Goal: Task Accomplishment & Management: Use online tool/utility

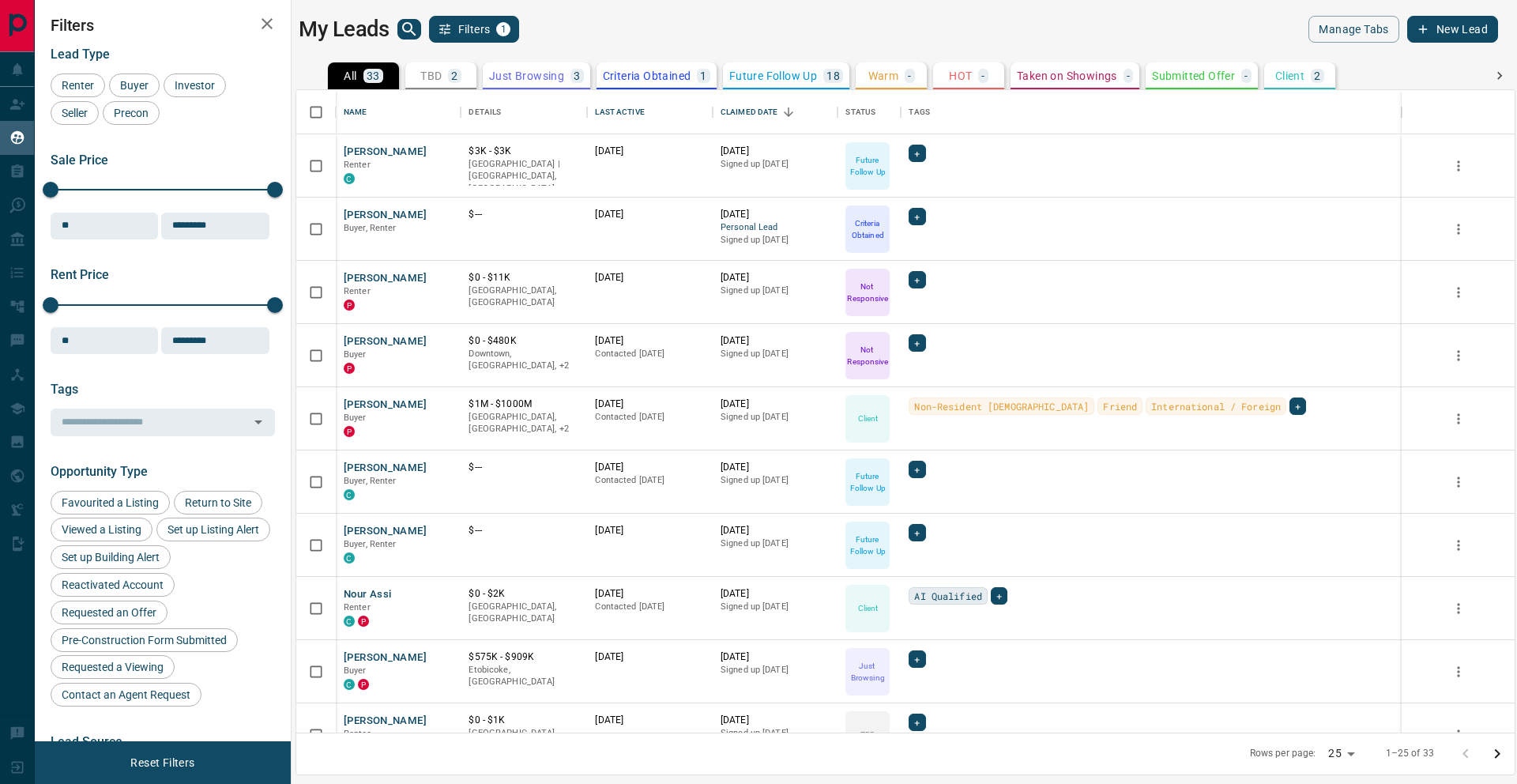
scroll to position [643, 1219]
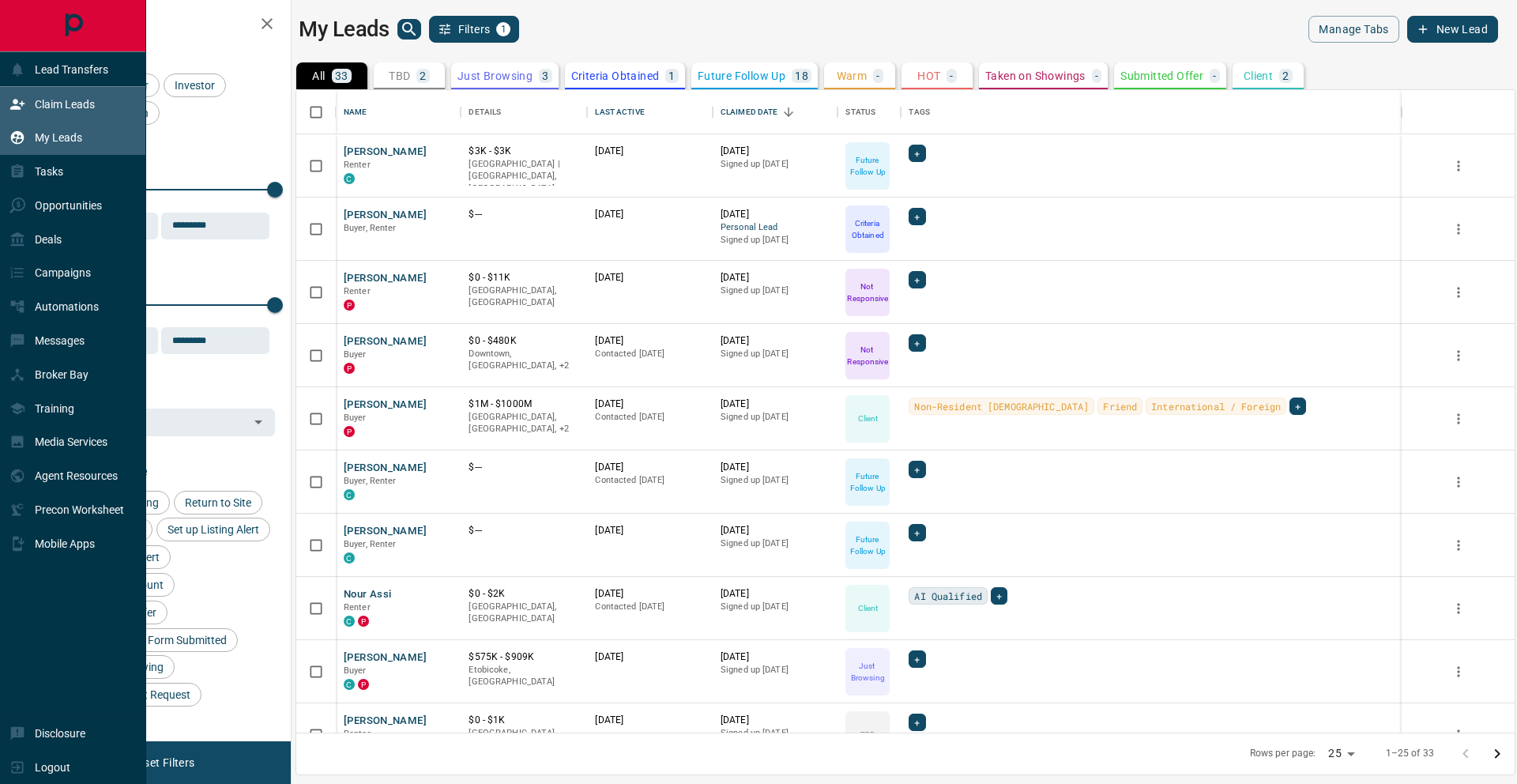
click at [10, 105] on icon at bounding box center [16, 104] width 16 height 16
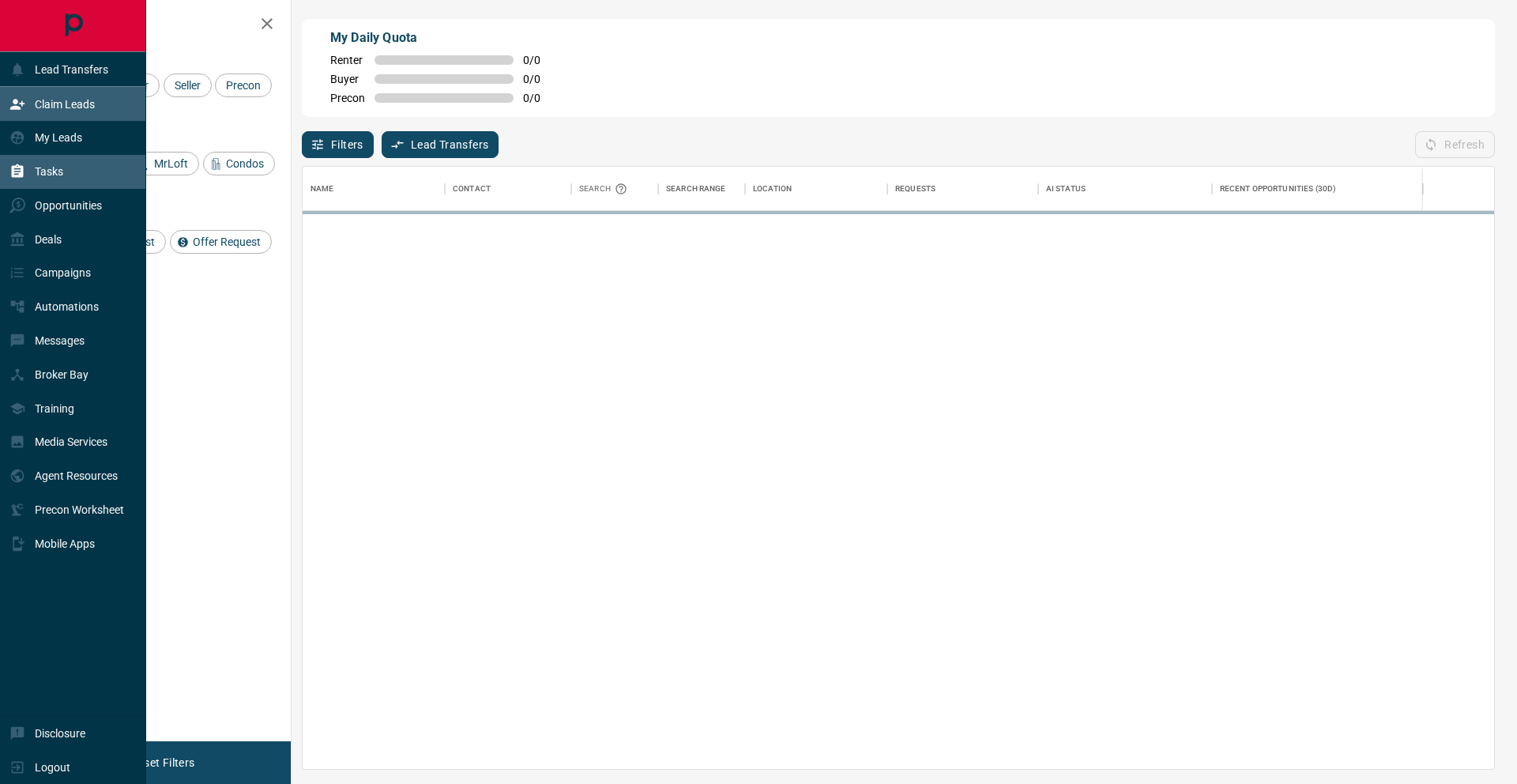
scroll to position [601, 1191]
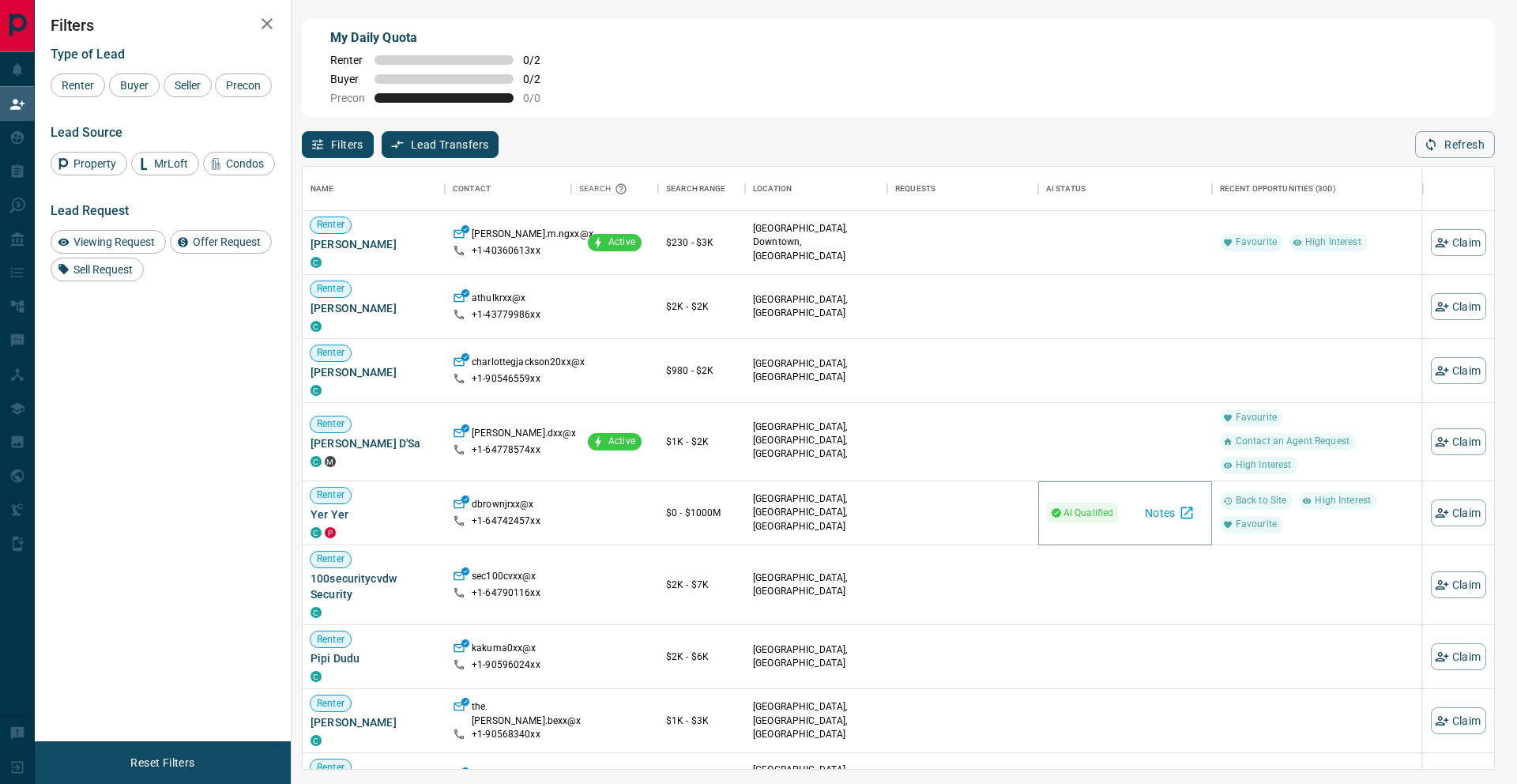
click at [1136, 516] on icon "button" at bounding box center [1186, 512] width 16 height 16
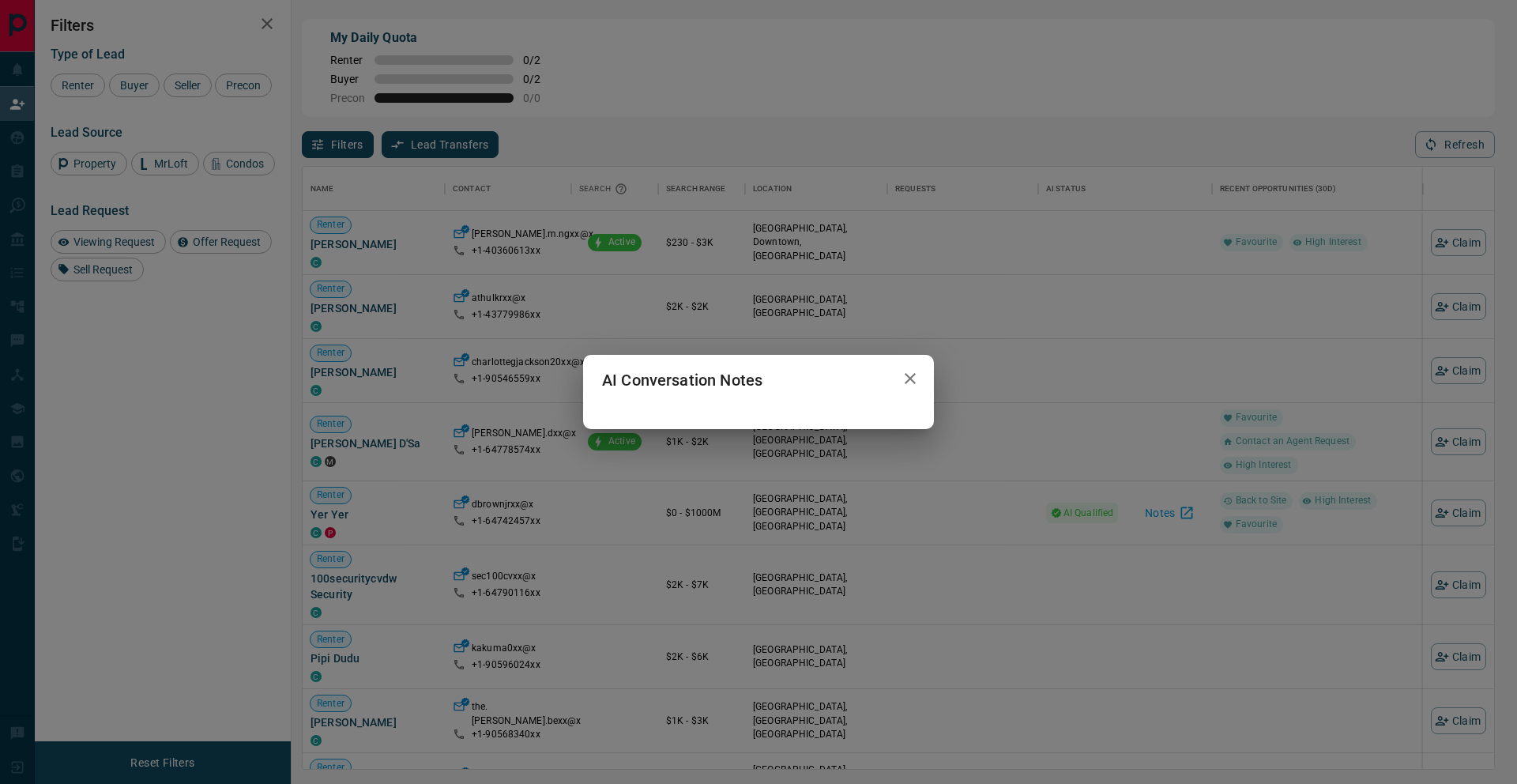
click at [706, 374] on h2 "AI Conversation Notes" at bounding box center [682, 380] width 198 height 50
click at [915, 378] on icon "button" at bounding box center [910, 378] width 19 height 19
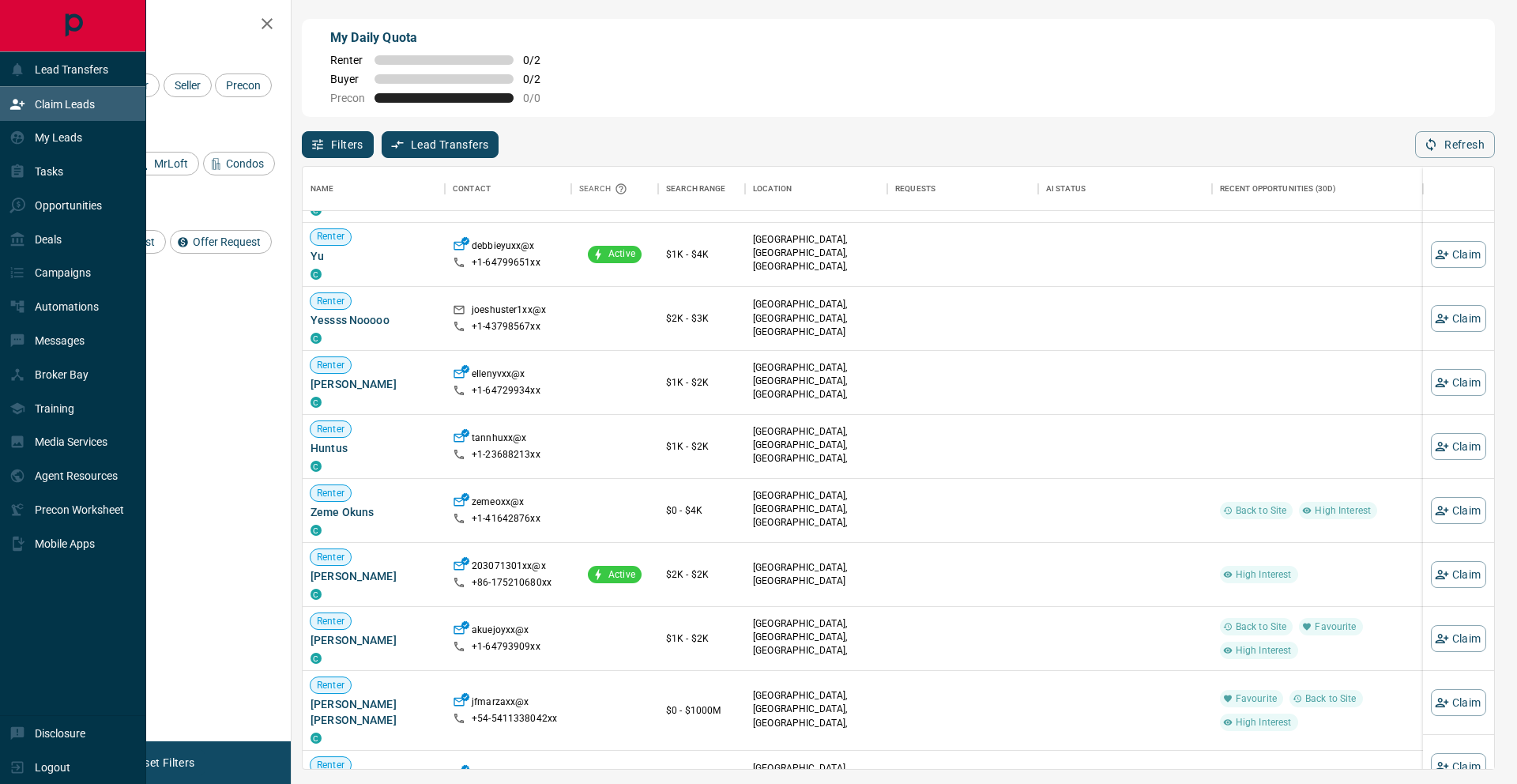
scroll to position [532, 0]
click at [103, 76] on div "Lead Transfers" at bounding box center [58, 68] width 99 height 26
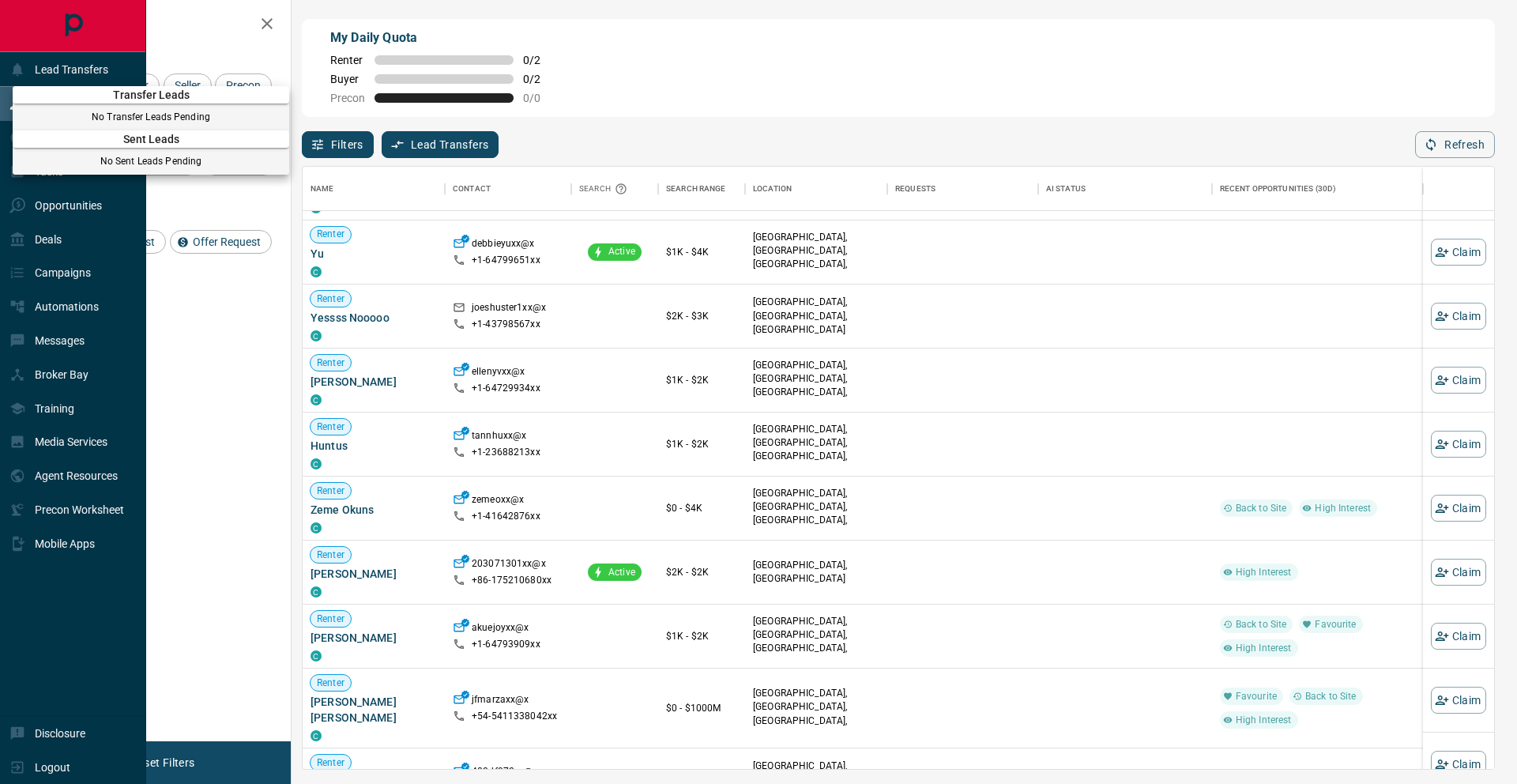
click at [116, 299] on div at bounding box center [758, 392] width 1517 height 784
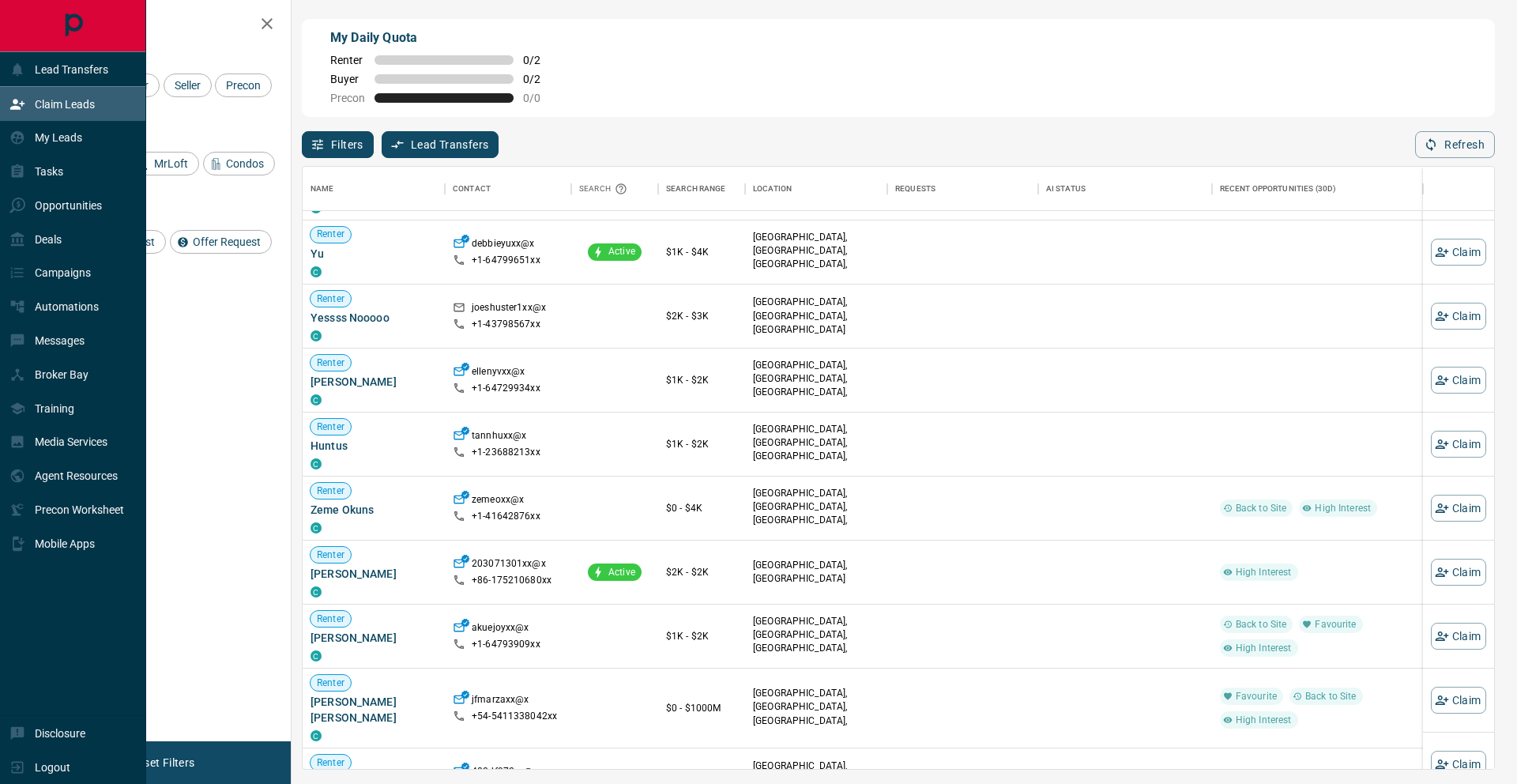
click at [63, 110] on div "Claim Leads" at bounding box center [51, 104] width 85 height 26
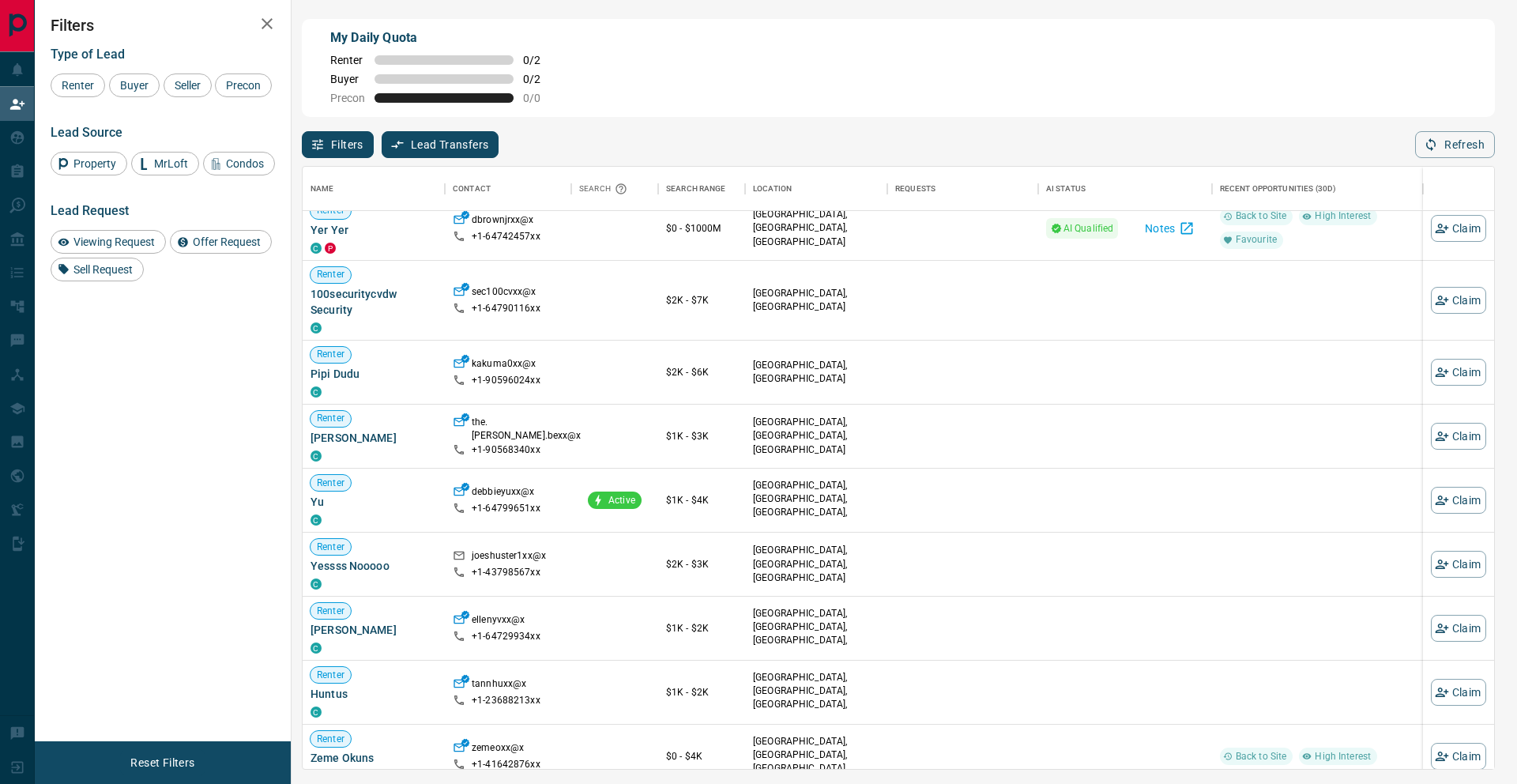
scroll to position [0, 0]
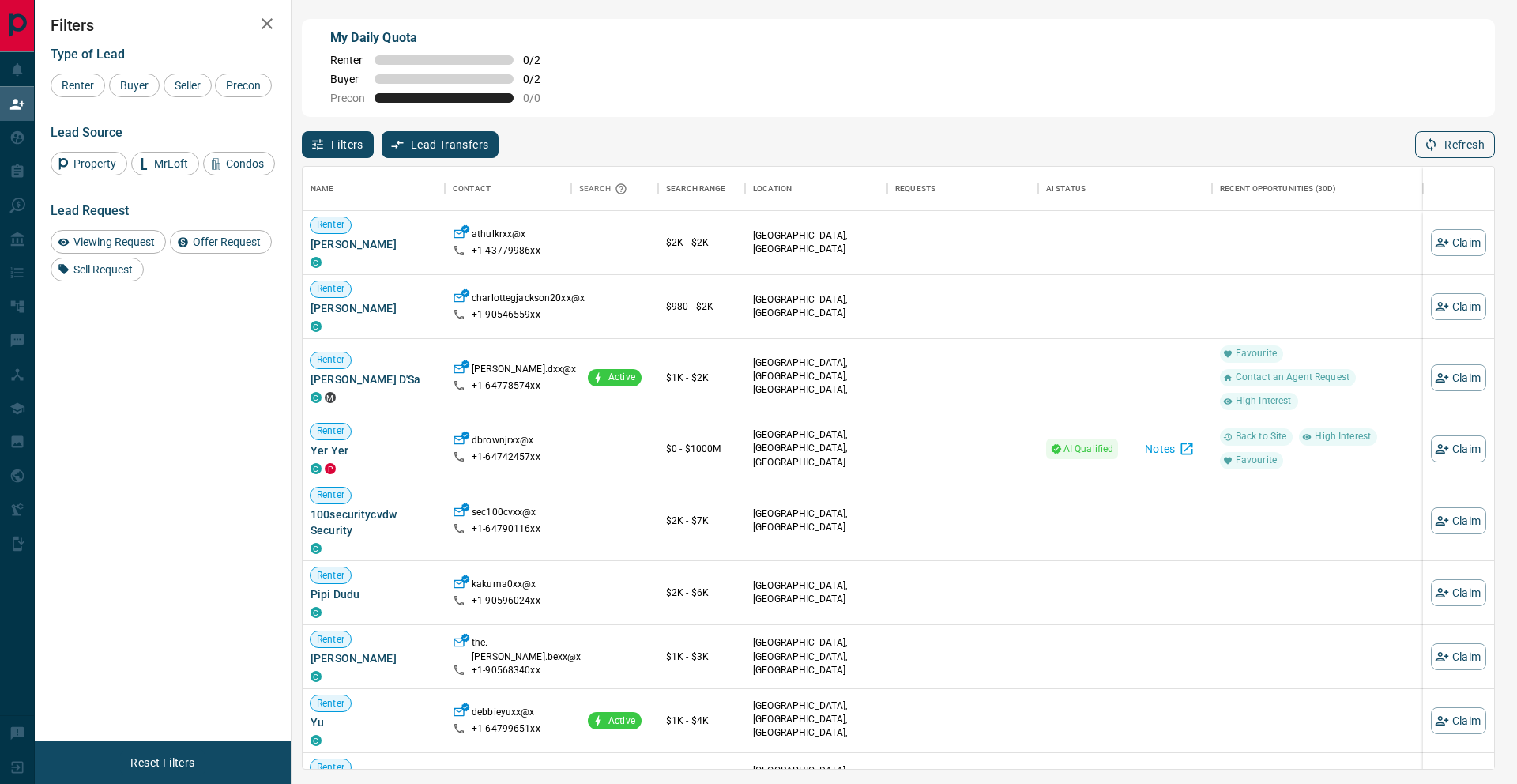
click at [1136, 149] on button "Refresh" at bounding box center [1454, 144] width 79 height 26
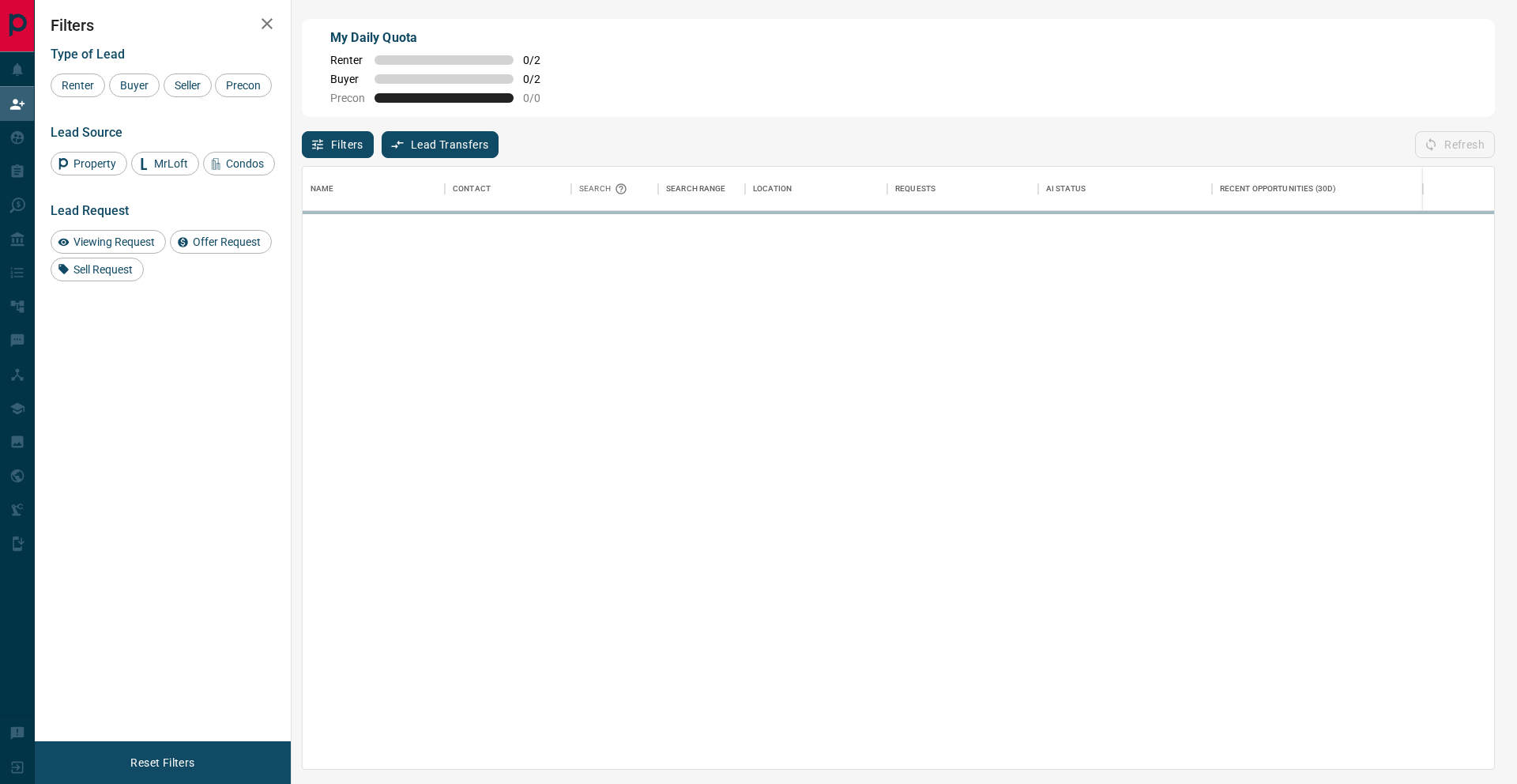
scroll to position [601, 1191]
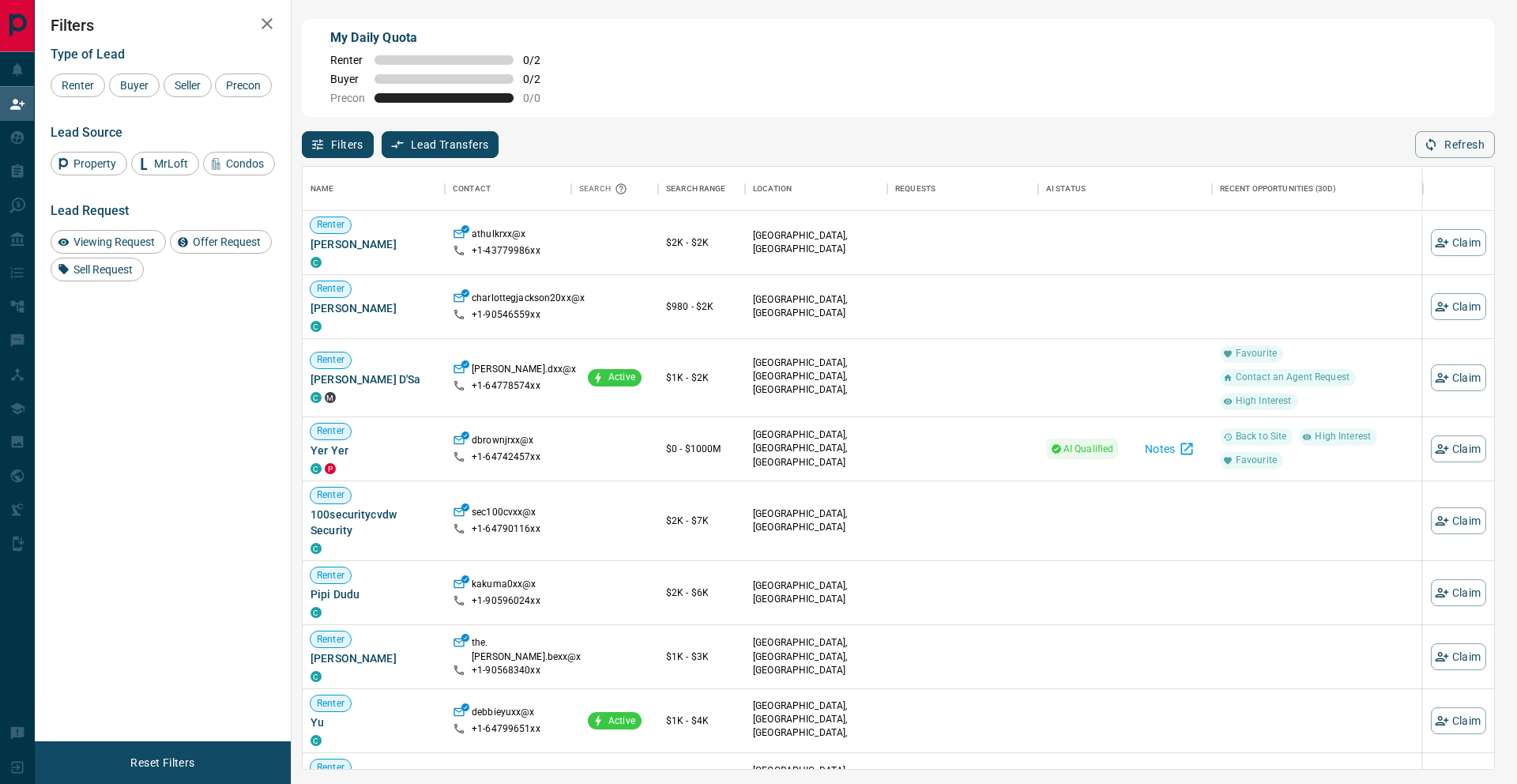
click at [1136, 150] on button "Refresh" at bounding box center [1454, 144] width 79 height 26
